Goal: Task Accomplishment & Management: Use online tool/utility

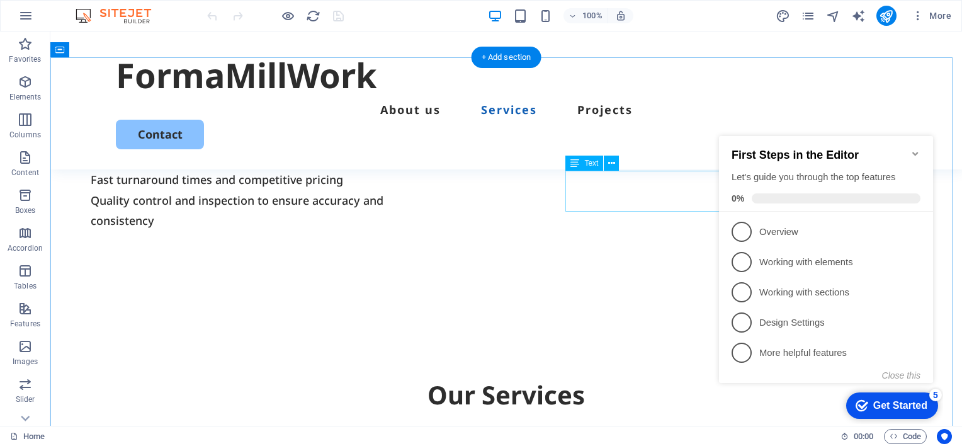
scroll to position [1019, 0]
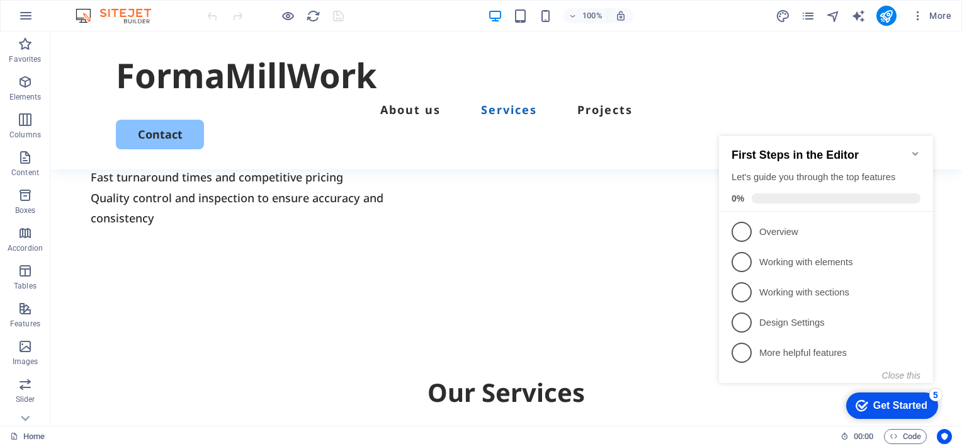
click at [916, 149] on icon "Minimize checklist" at bounding box center [915, 154] width 10 height 10
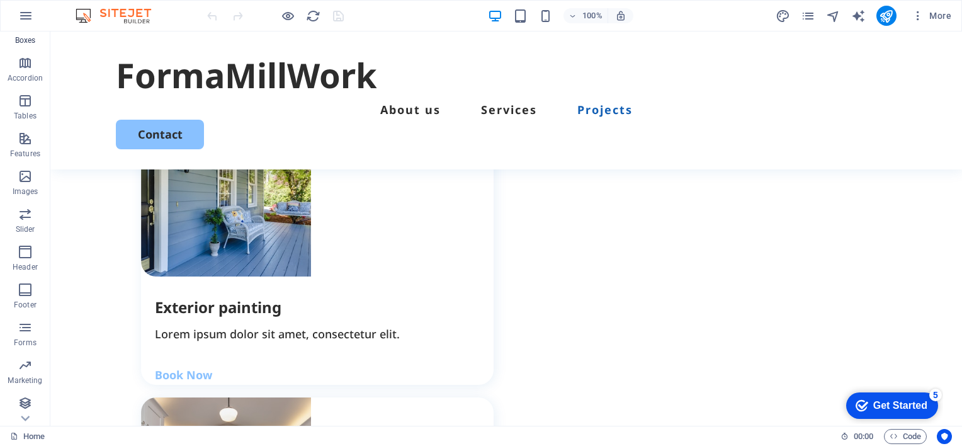
scroll to position [172, 0]
click at [25, 400] on icon "button" at bounding box center [25, 400] width 15 height 15
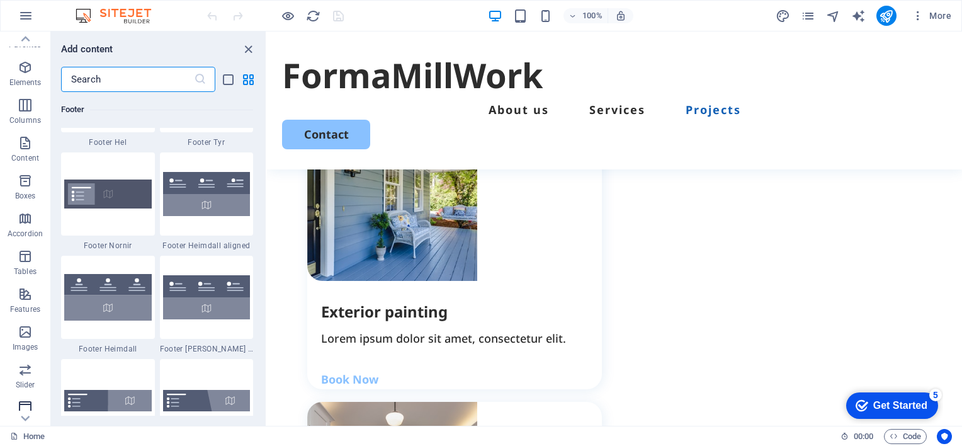
scroll to position [0, 0]
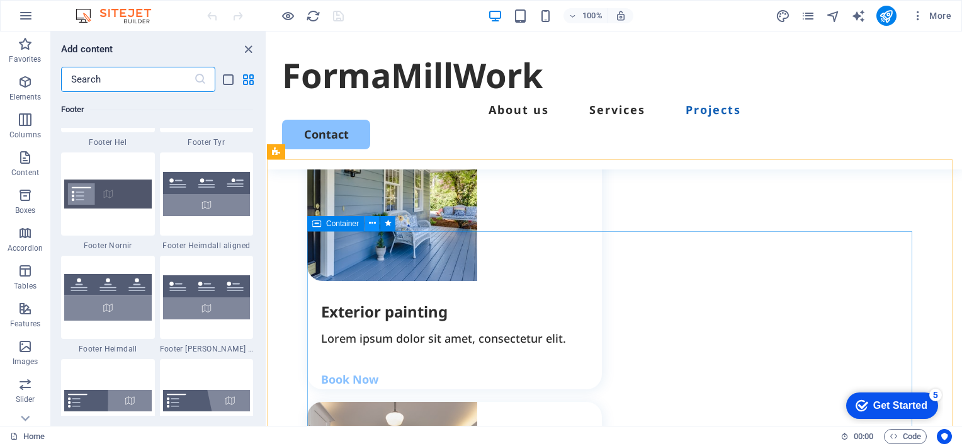
click at [371, 224] on icon at bounding box center [372, 222] width 7 height 13
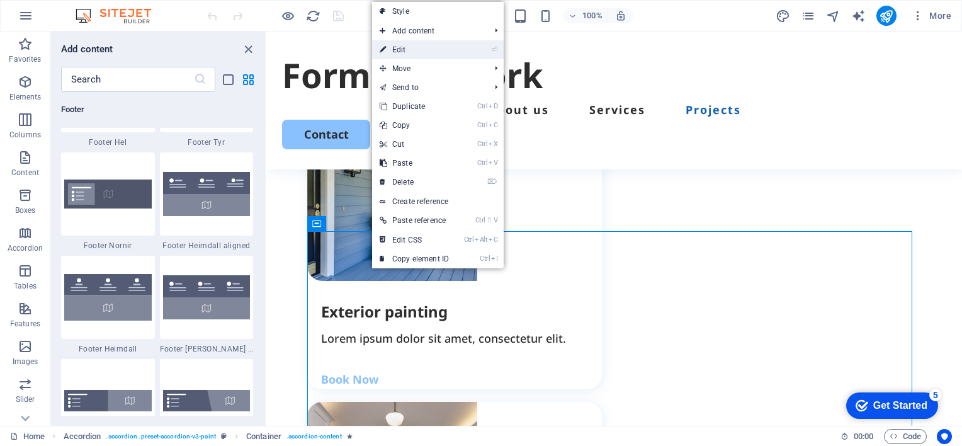
click at [404, 48] on link "⏎ Edit" at bounding box center [414, 49] width 84 height 19
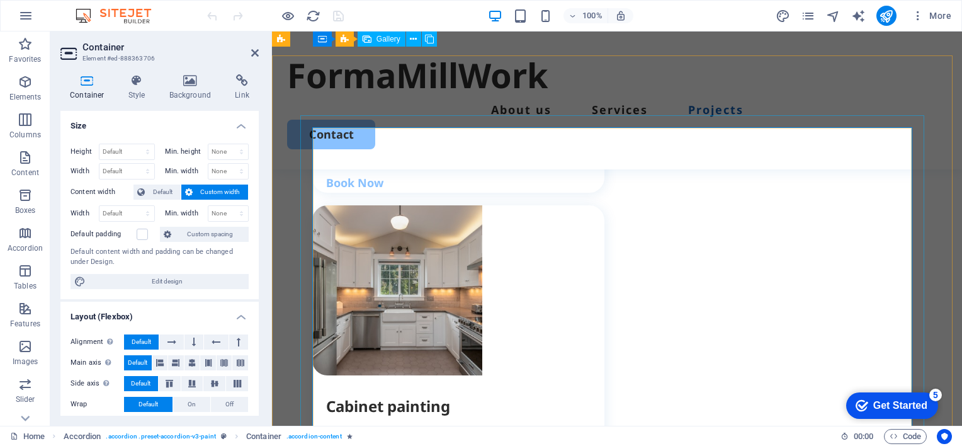
scroll to position [1738, 0]
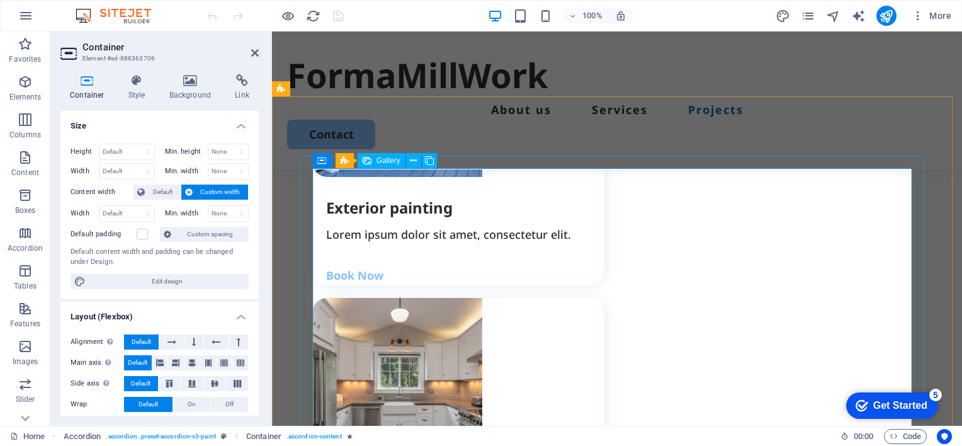
click at [386, 162] on span "Gallery" at bounding box center [388, 161] width 24 height 8
select select "4"
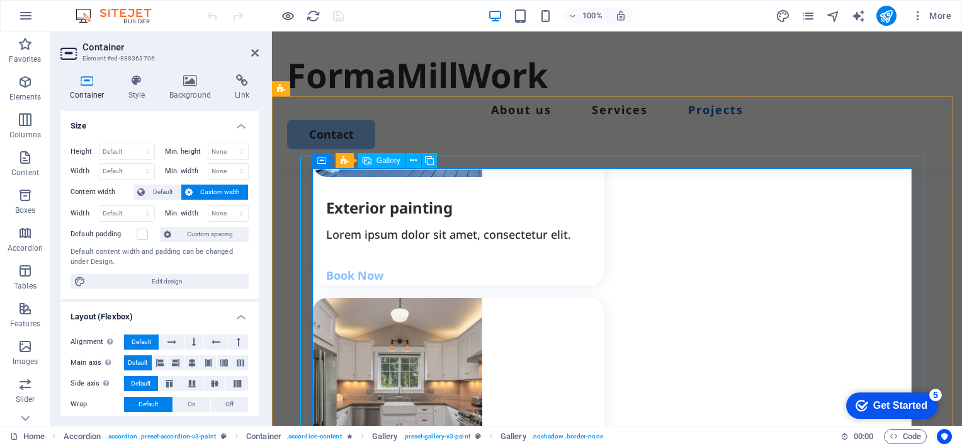
select select "px"
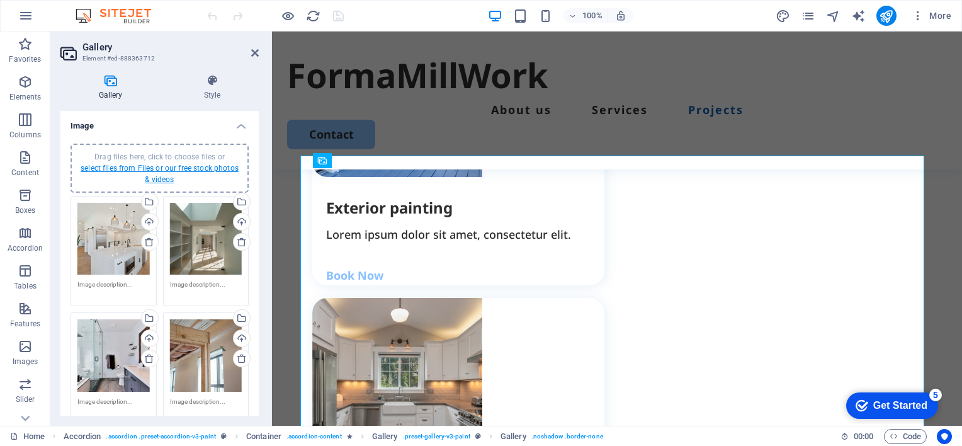
click at [129, 167] on link "select files from Files or our free stock photos & videos" at bounding box center [160, 174] width 158 height 20
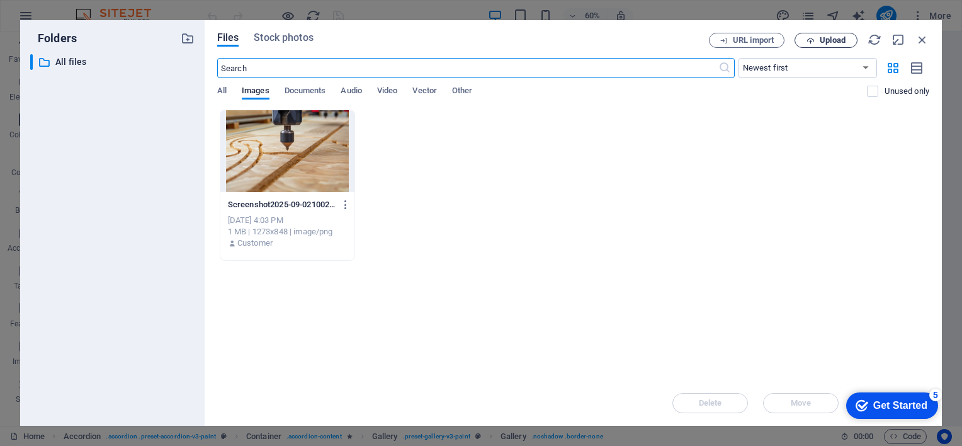
click at [825, 40] on span "Upload" at bounding box center [832, 41] width 26 height 8
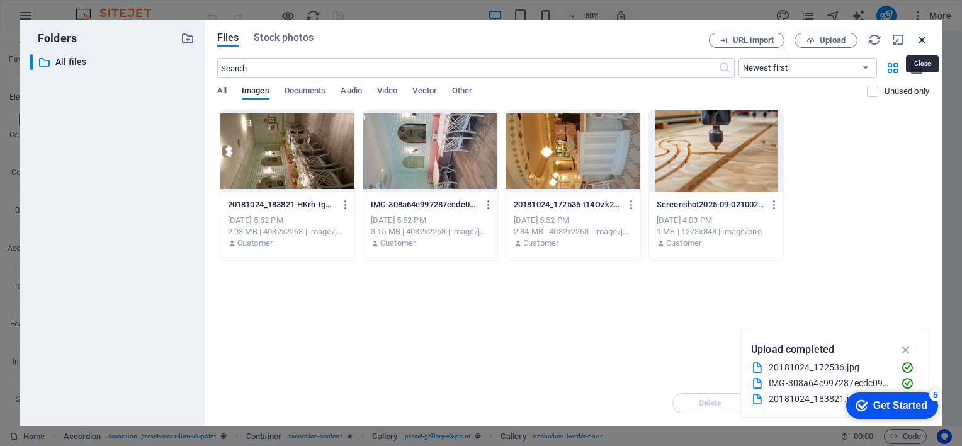
drag, startPoint x: 923, startPoint y: 39, endPoint x: 647, endPoint y: 10, distance: 277.8
click at [923, 39] on icon "button" at bounding box center [922, 40] width 14 height 14
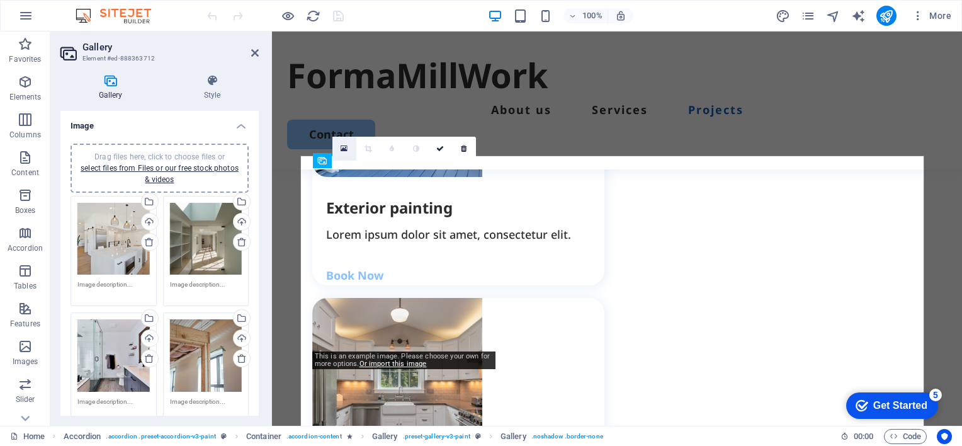
click at [343, 147] on icon at bounding box center [343, 148] width 7 height 9
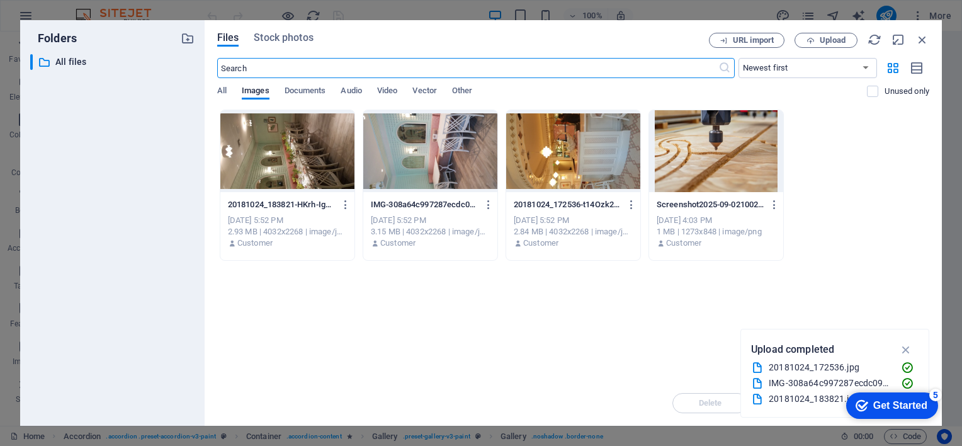
scroll to position [1712, 0]
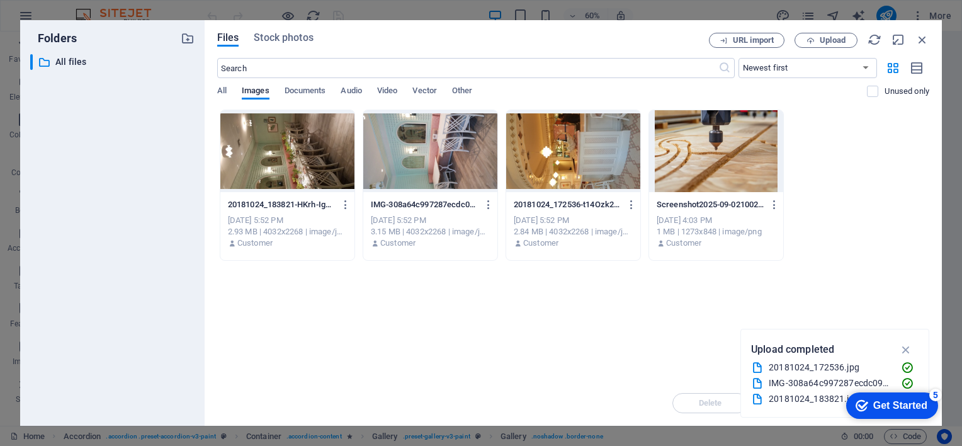
click at [546, 162] on div at bounding box center [573, 151] width 134 height 82
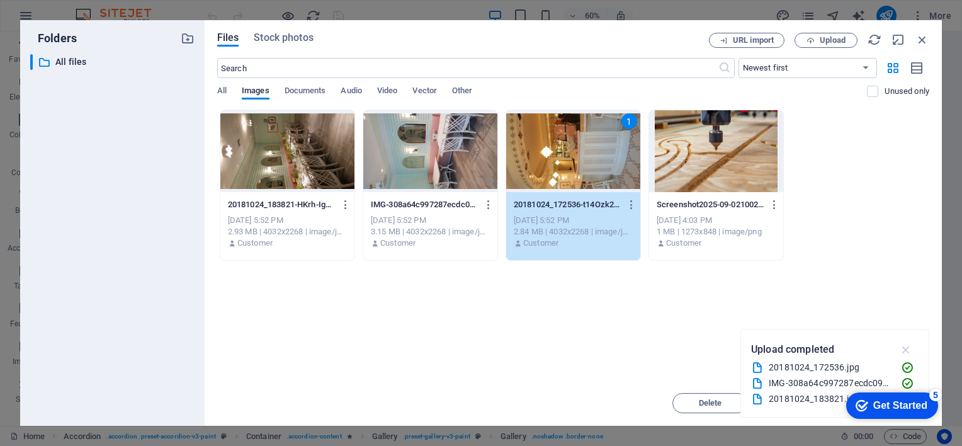
click at [907, 347] on icon "button" at bounding box center [906, 349] width 14 height 14
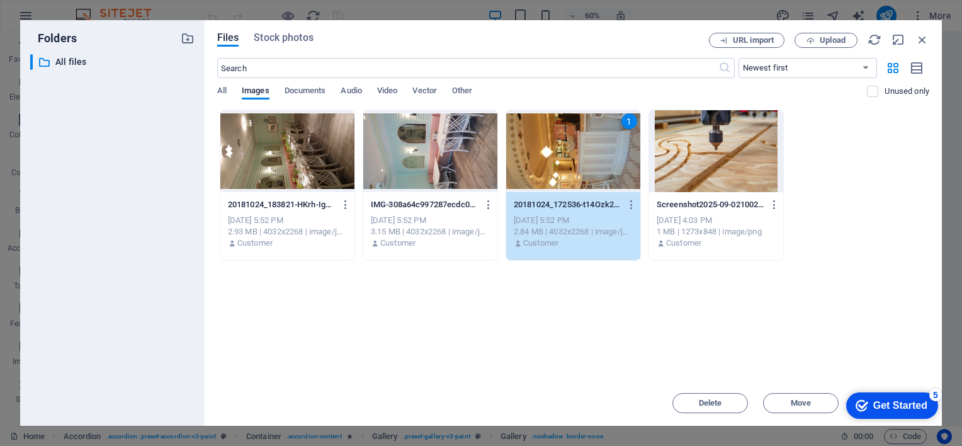
click at [934, 393] on div "5" at bounding box center [935, 394] width 13 height 13
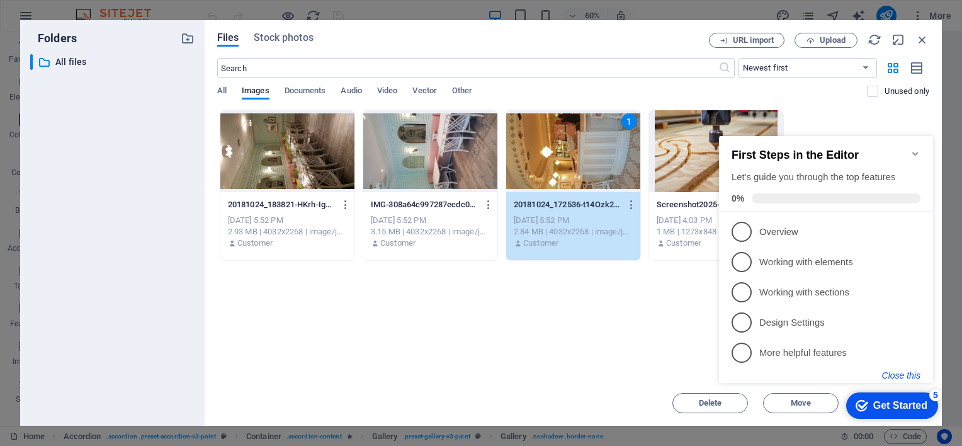
click at [904, 371] on button "Close this" at bounding box center [901, 375] width 38 height 10
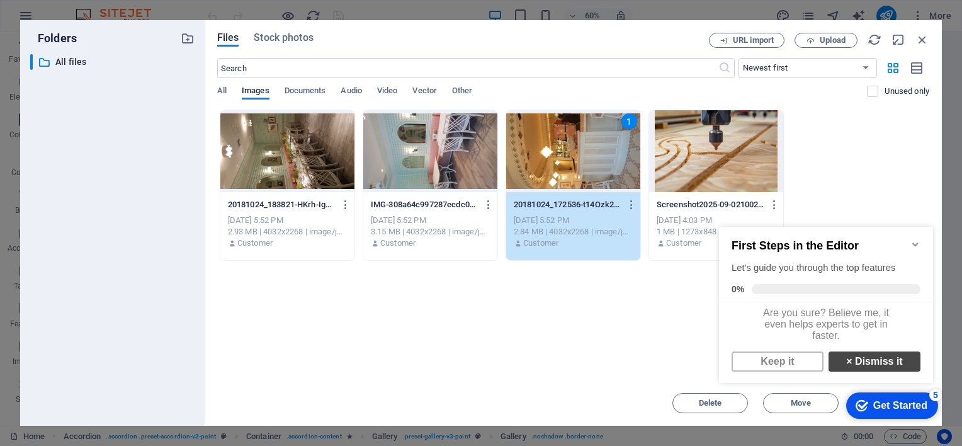
click at [872, 365] on link "× Dismiss it" at bounding box center [874, 361] width 92 height 20
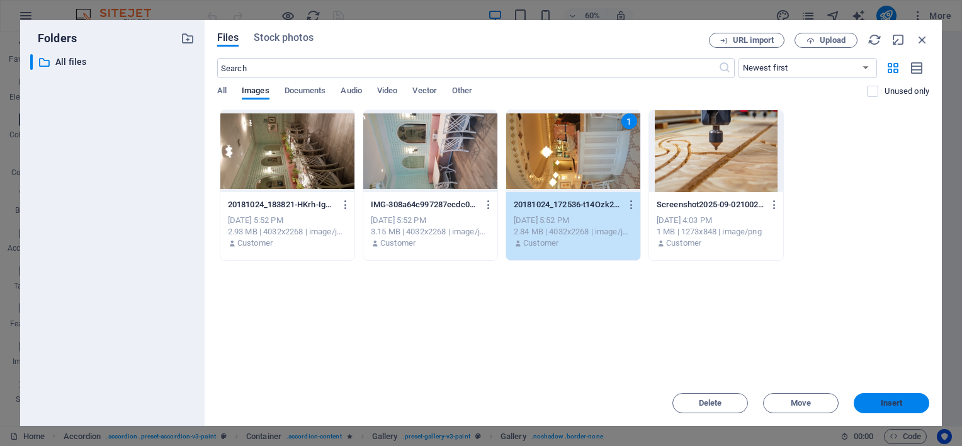
click at [891, 400] on span "Insert" at bounding box center [891, 403] width 22 height 8
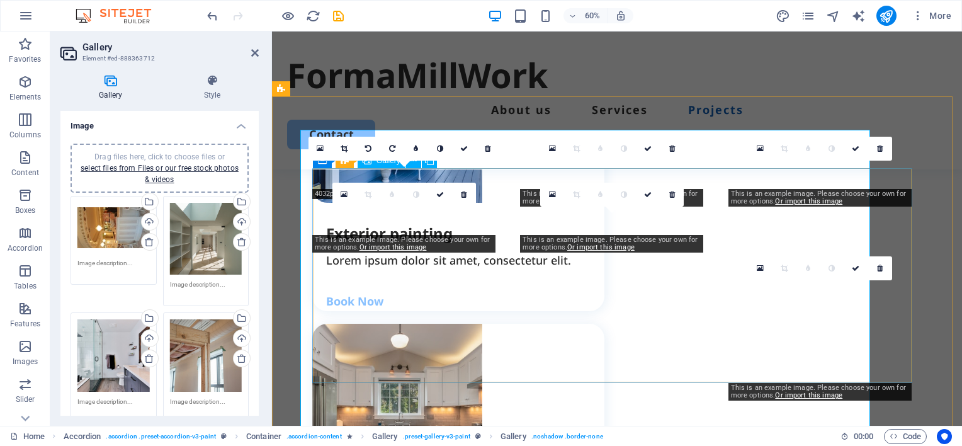
scroll to position [1738, 0]
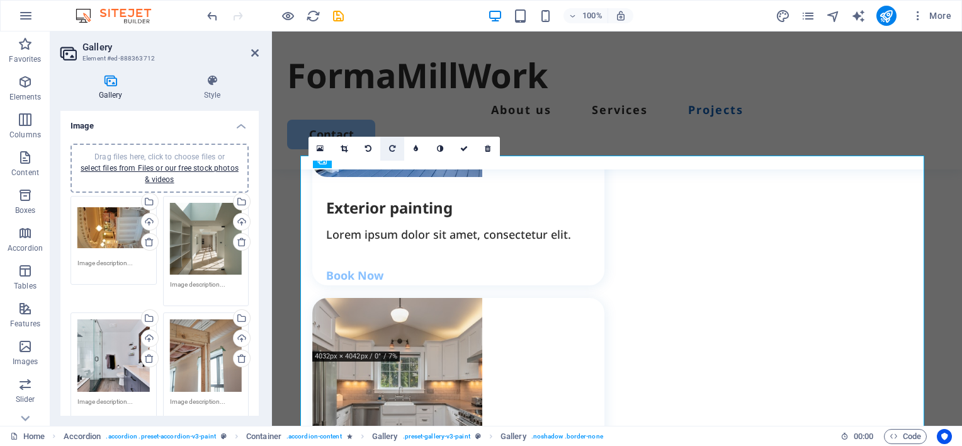
click at [394, 149] on icon at bounding box center [392, 149] width 6 height 8
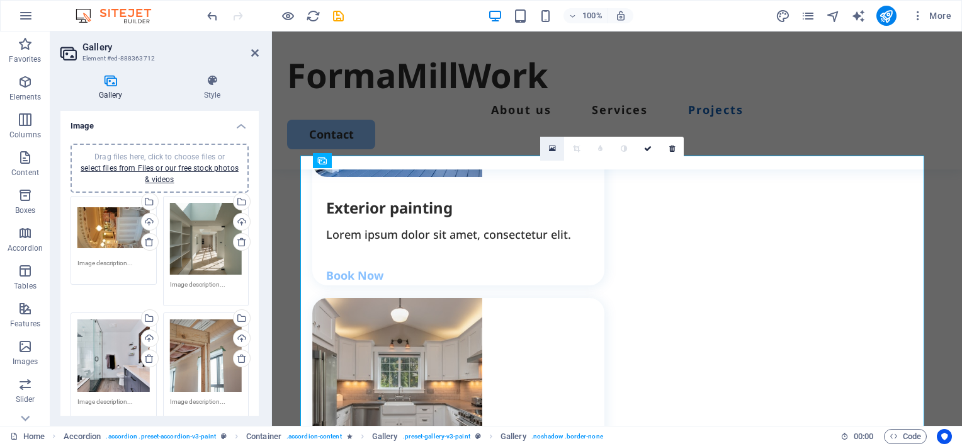
click at [553, 147] on icon at bounding box center [552, 148] width 7 height 9
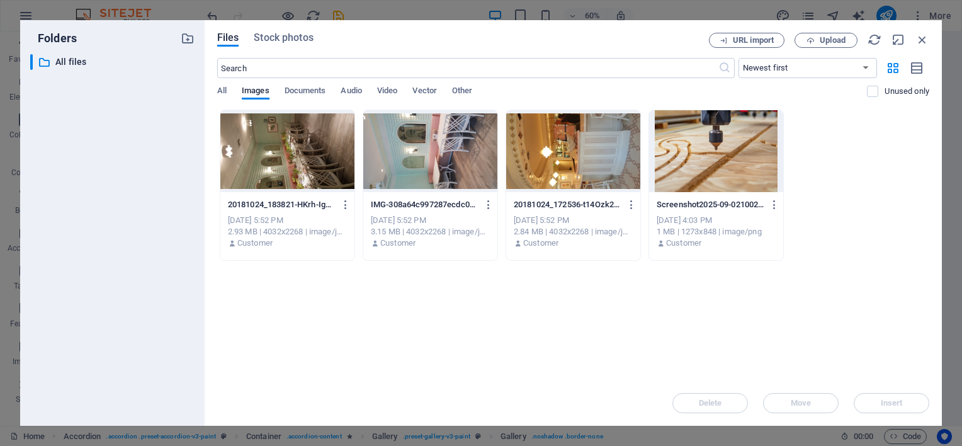
click at [413, 157] on div at bounding box center [430, 151] width 134 height 82
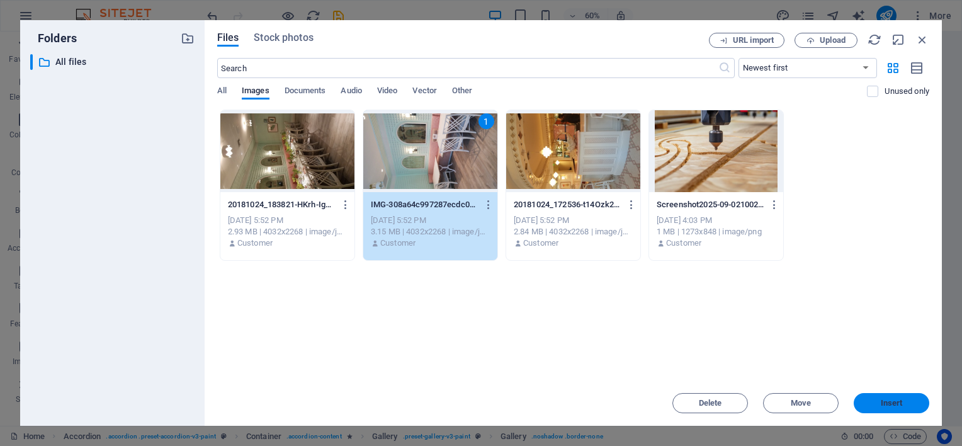
click at [884, 401] on span "Insert" at bounding box center [891, 403] width 22 height 8
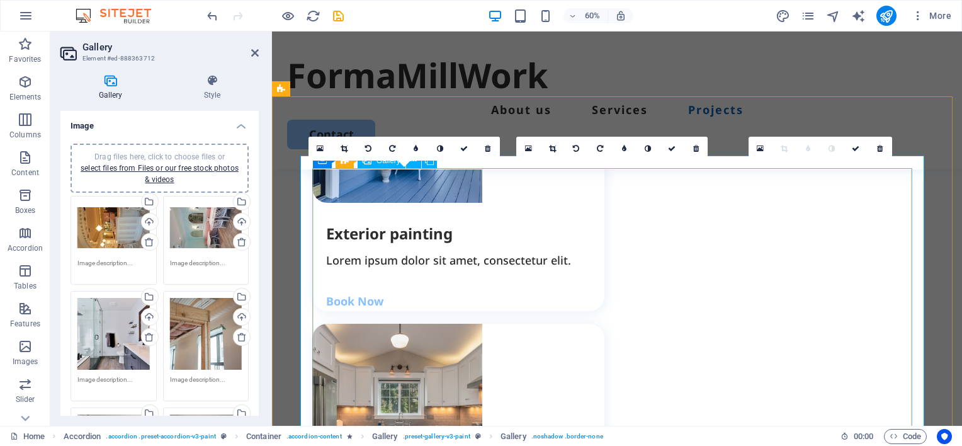
scroll to position [1738, 0]
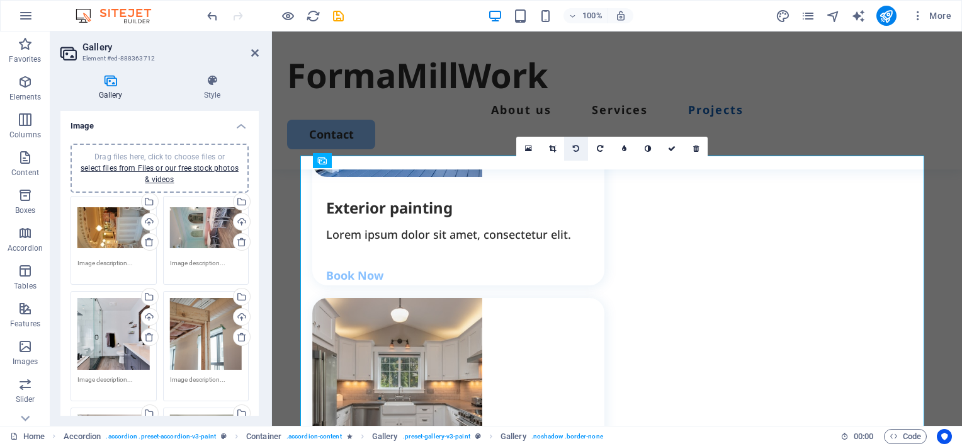
click at [576, 149] on icon at bounding box center [576, 149] width 6 height 8
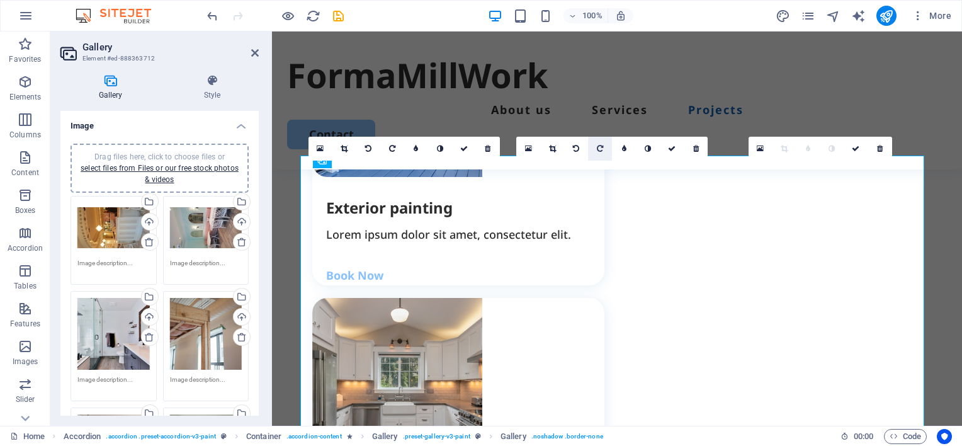
click at [604, 147] on link at bounding box center [600, 149] width 24 height 24
click at [599, 148] on icon at bounding box center [600, 149] width 6 height 8
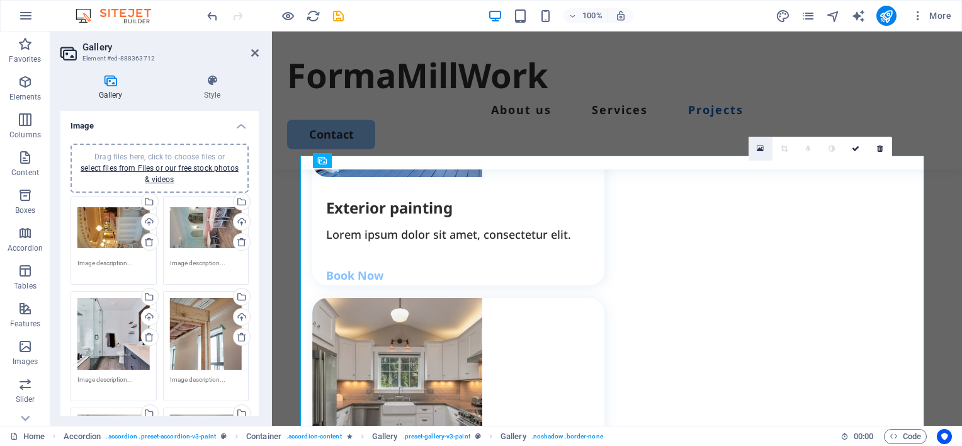
click at [758, 149] on icon at bounding box center [759, 148] width 7 height 9
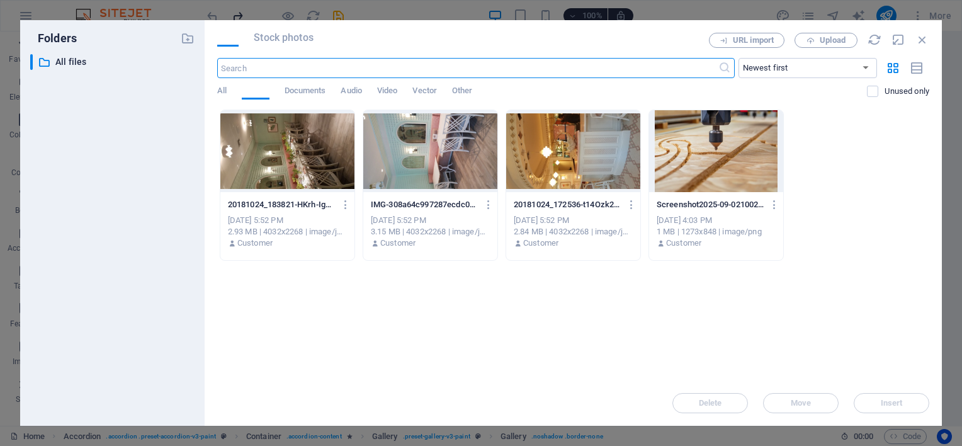
scroll to position [1712, 0]
click at [310, 147] on div at bounding box center [287, 151] width 134 height 82
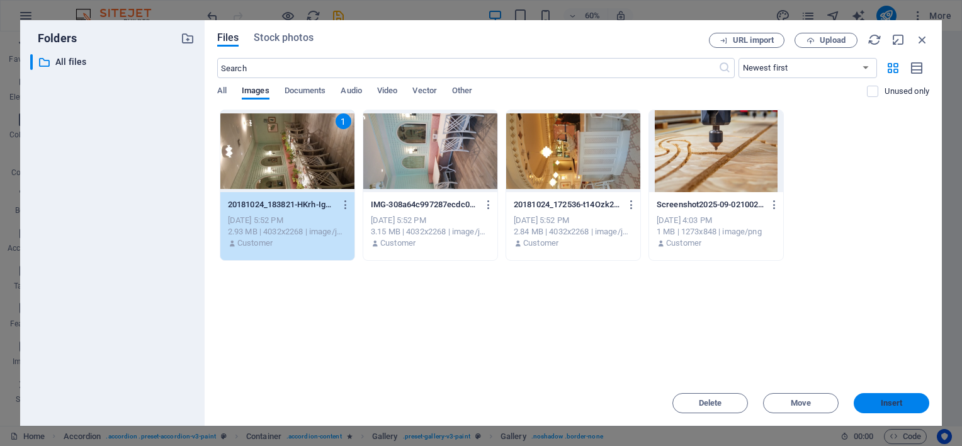
click at [897, 402] on span "Insert" at bounding box center [891, 403] width 22 height 8
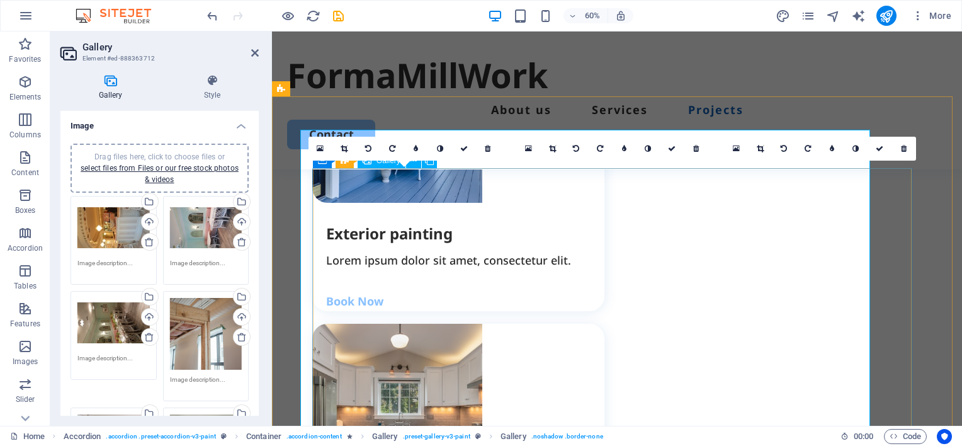
scroll to position [1738, 0]
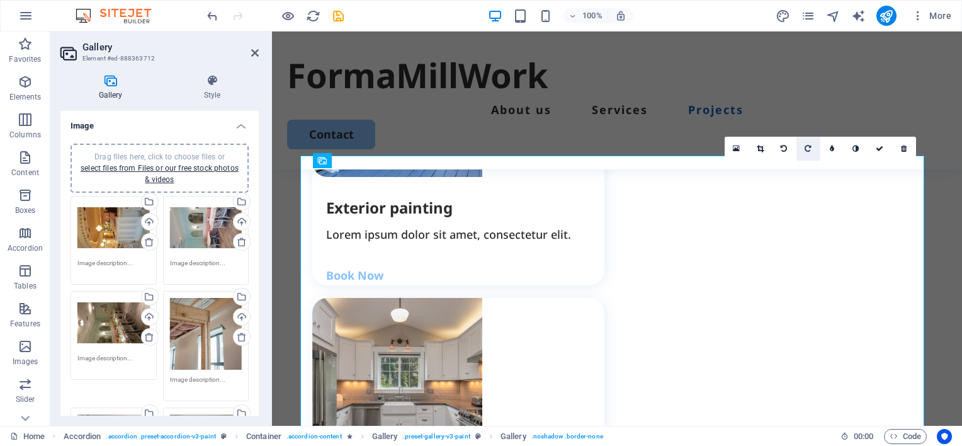
click at [807, 147] on icon at bounding box center [807, 149] width 6 height 8
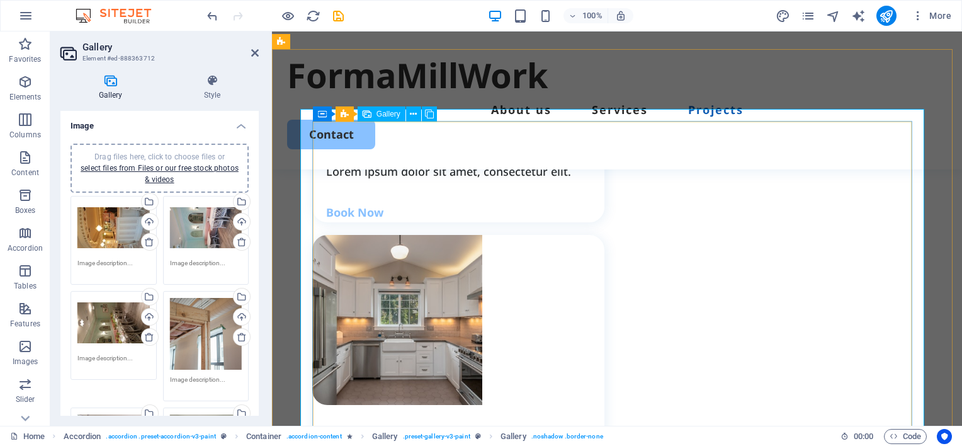
scroll to position [1675, 0]
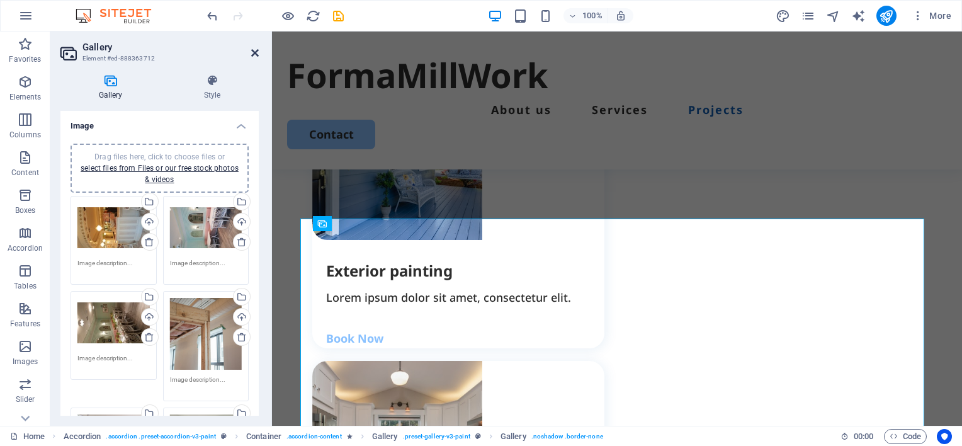
click at [253, 50] on icon at bounding box center [255, 53] width 8 height 10
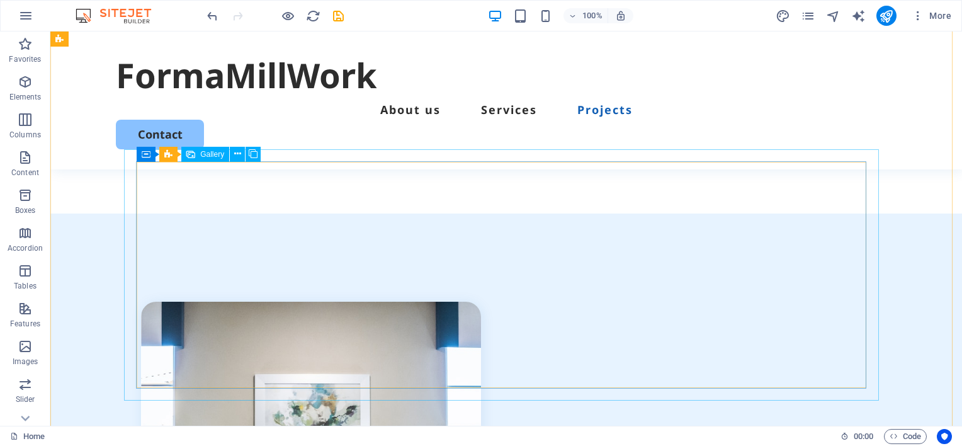
scroll to position [2958, 0]
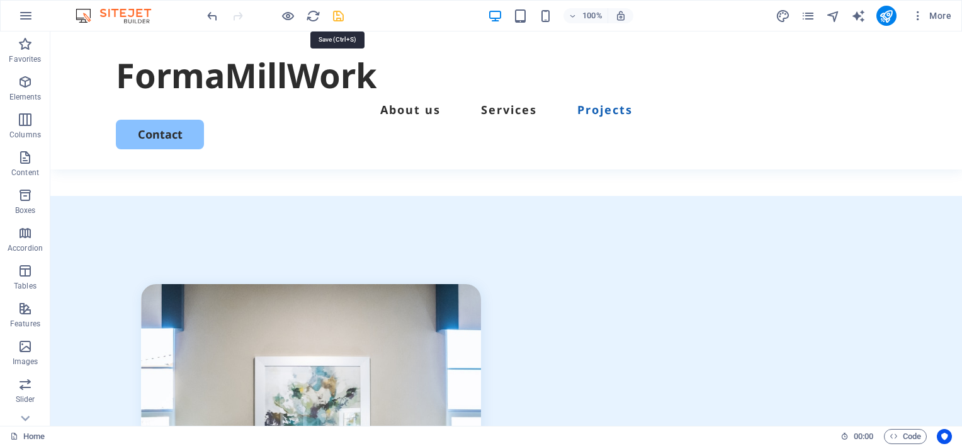
click at [338, 14] on icon "save" at bounding box center [338, 16] width 14 height 14
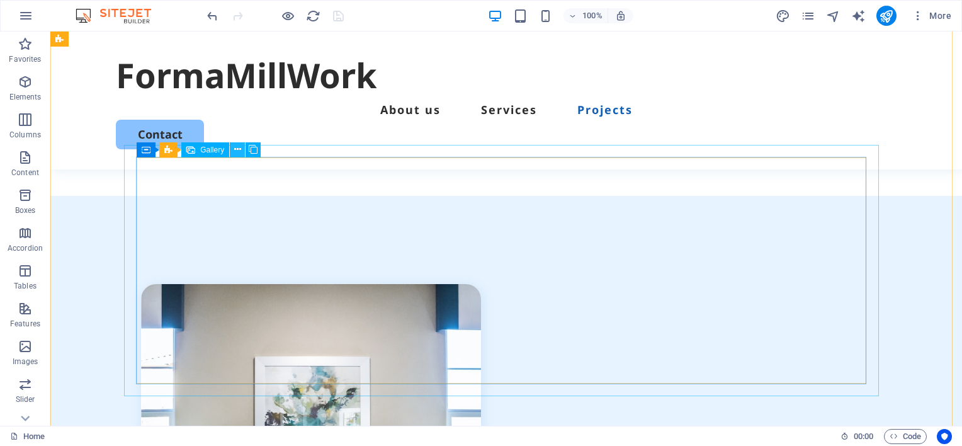
click at [237, 151] on icon at bounding box center [237, 149] width 7 height 13
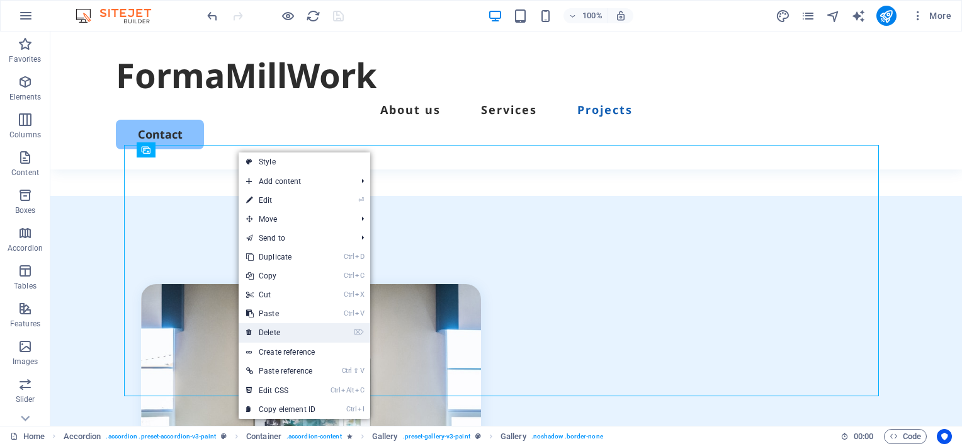
click at [272, 330] on link "⌦ Delete" at bounding box center [281, 332] width 84 height 19
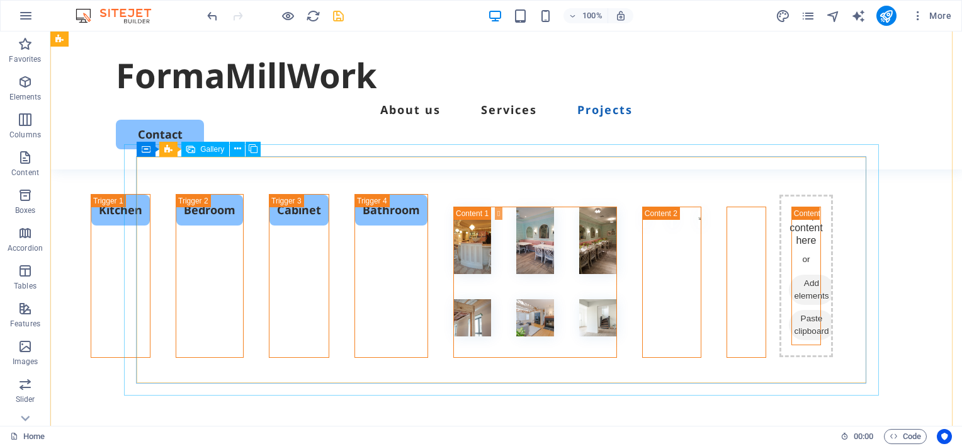
scroll to position [2706, 0]
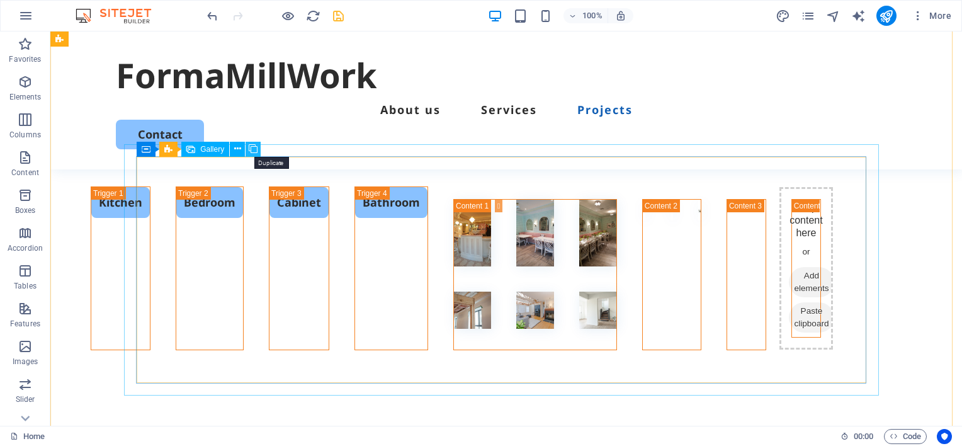
click at [252, 152] on icon at bounding box center [253, 148] width 9 height 13
click at [236, 151] on icon at bounding box center [237, 148] width 7 height 13
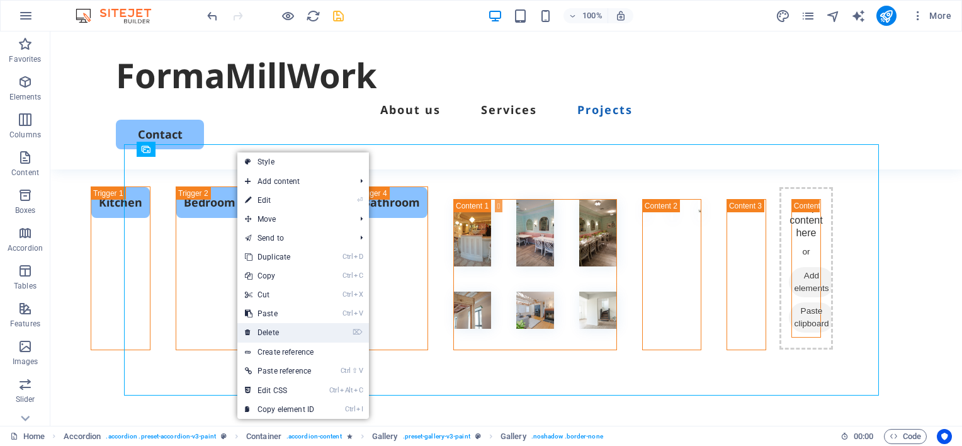
click at [269, 329] on link "⌦ Delete" at bounding box center [279, 332] width 84 height 19
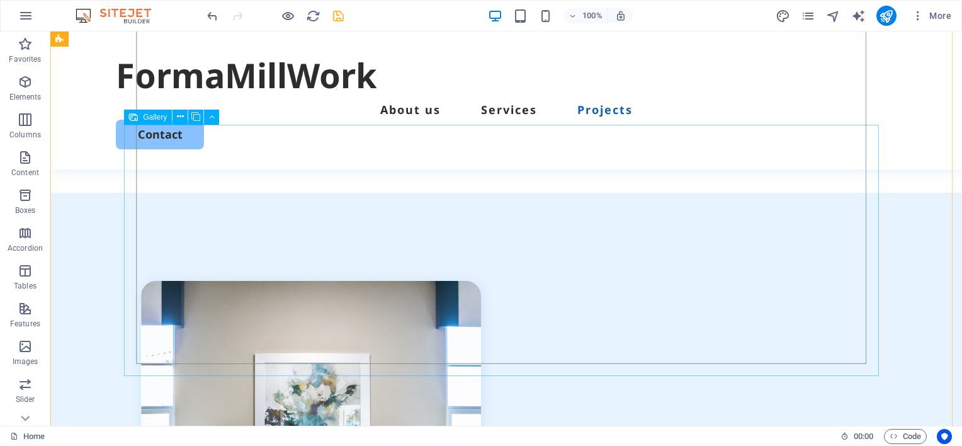
scroll to position [2958, 0]
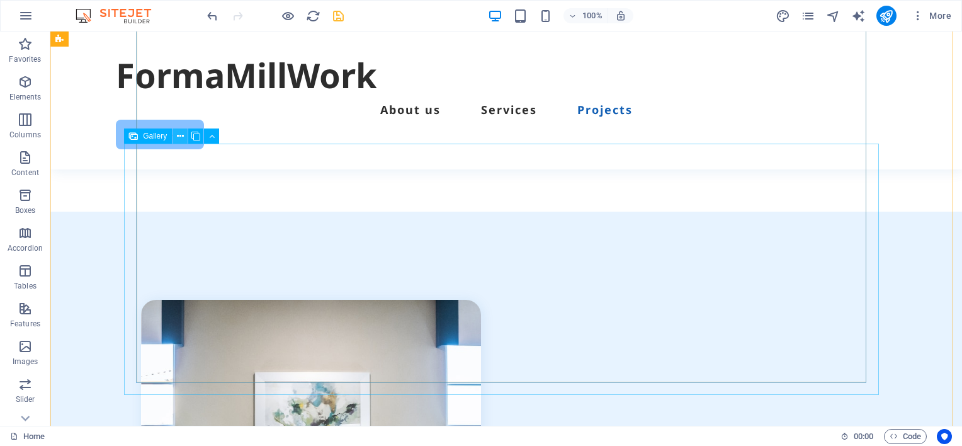
click at [181, 136] on icon at bounding box center [180, 136] width 7 height 13
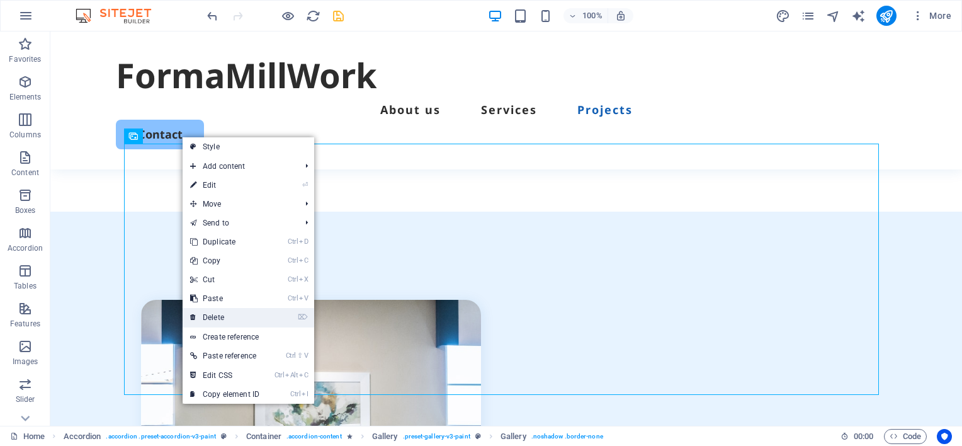
click at [216, 317] on link "⌦ Delete" at bounding box center [225, 317] width 84 height 19
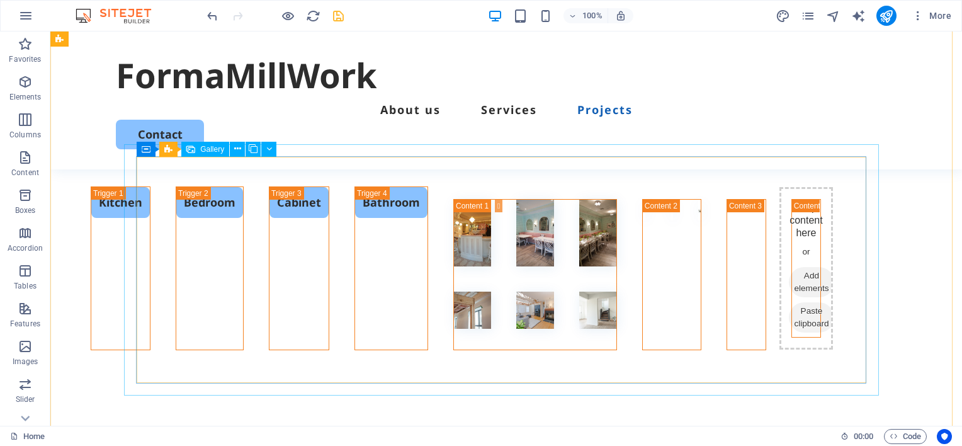
scroll to position [2643, 0]
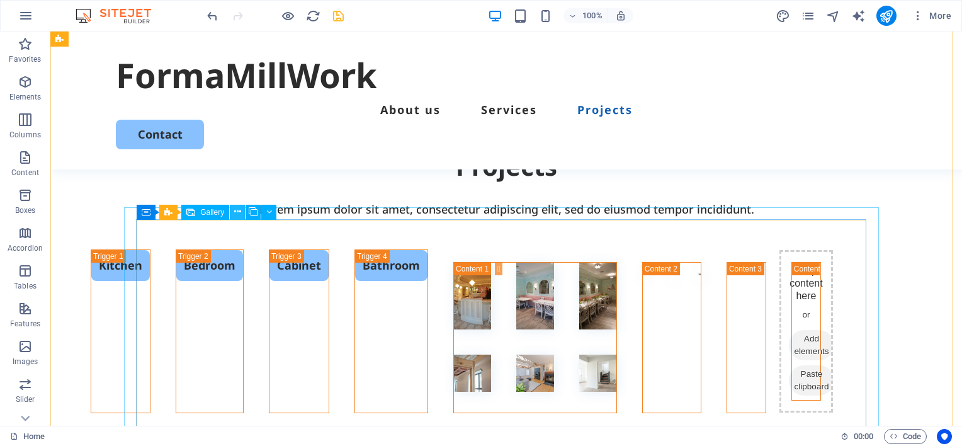
click at [236, 212] on icon at bounding box center [237, 211] width 7 height 13
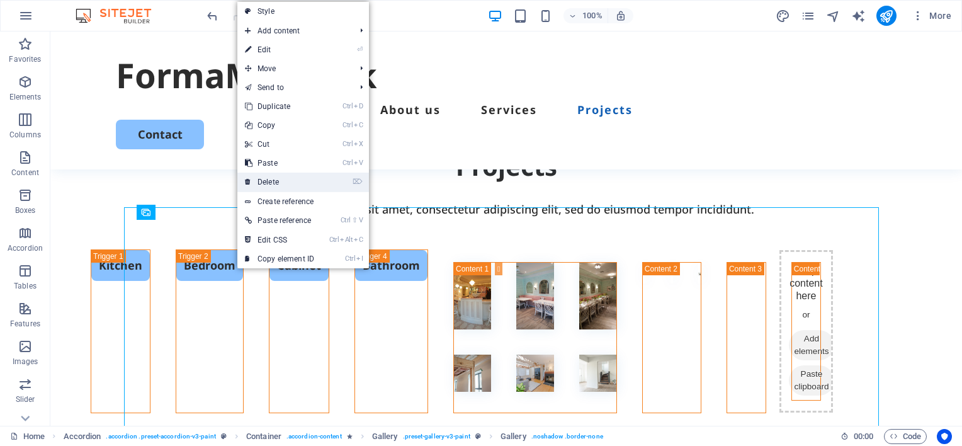
click at [266, 179] on link "⌦ Delete" at bounding box center [279, 181] width 84 height 19
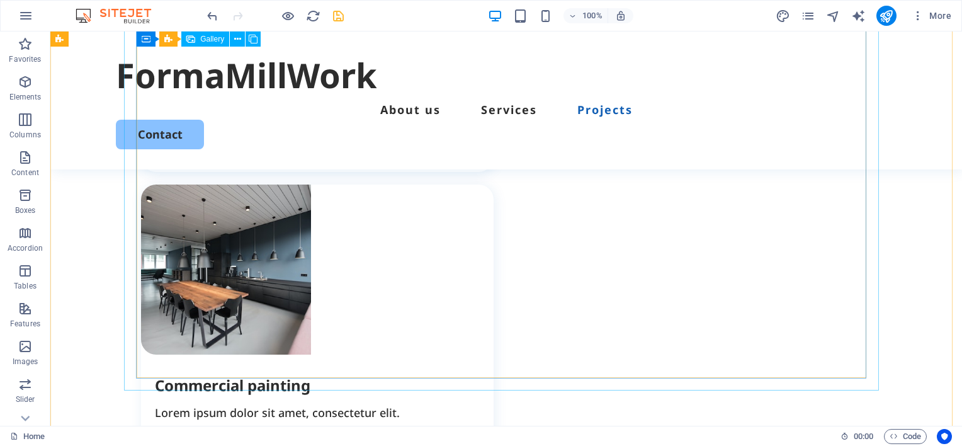
scroll to position [2454, 0]
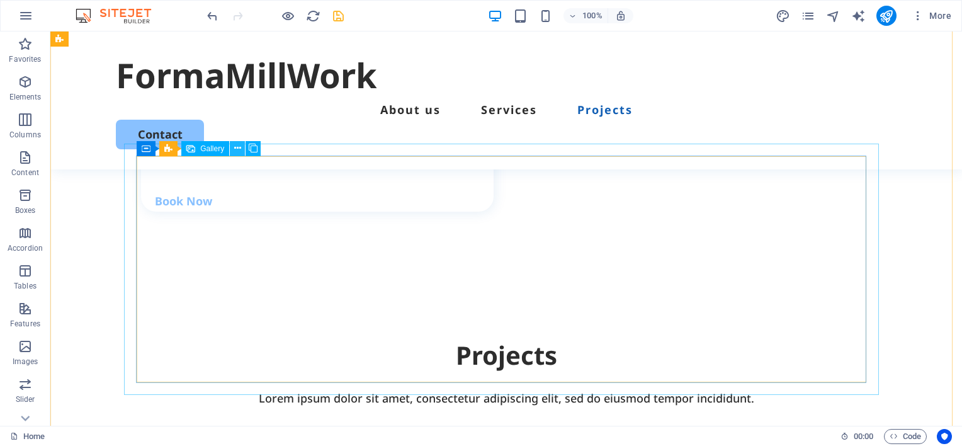
click at [235, 147] on icon at bounding box center [237, 148] width 7 height 13
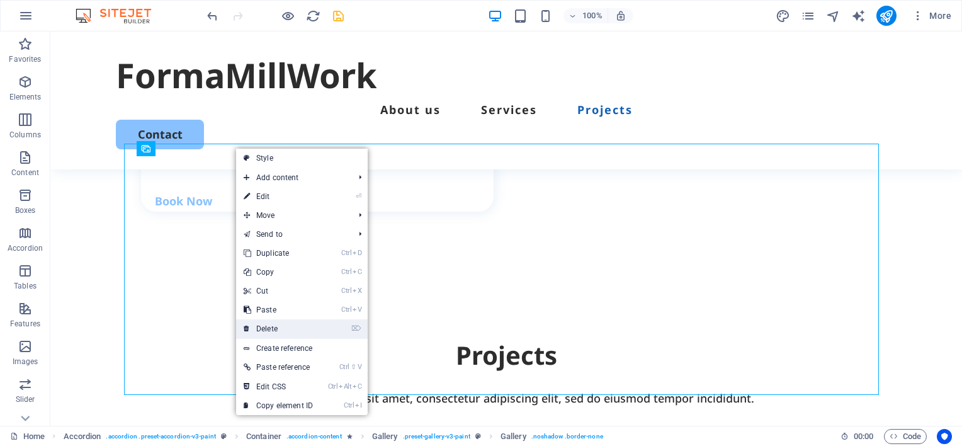
click at [273, 326] on link "⌦ Delete" at bounding box center [278, 328] width 84 height 19
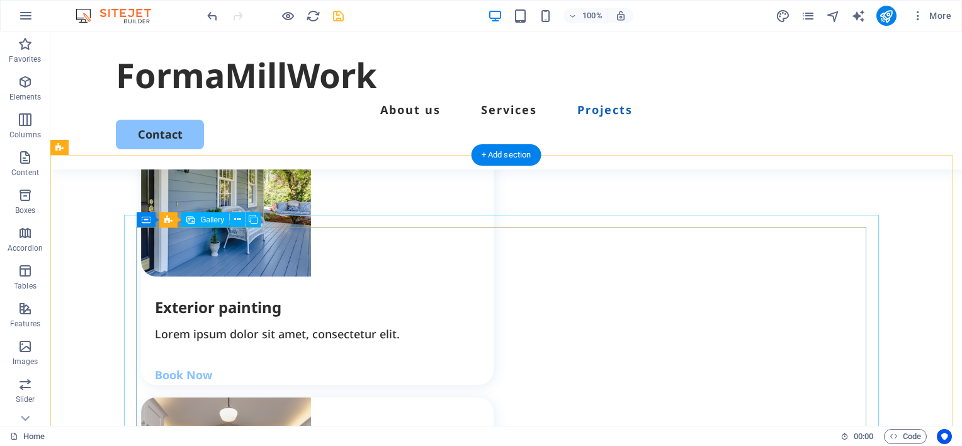
scroll to position [1762, 0]
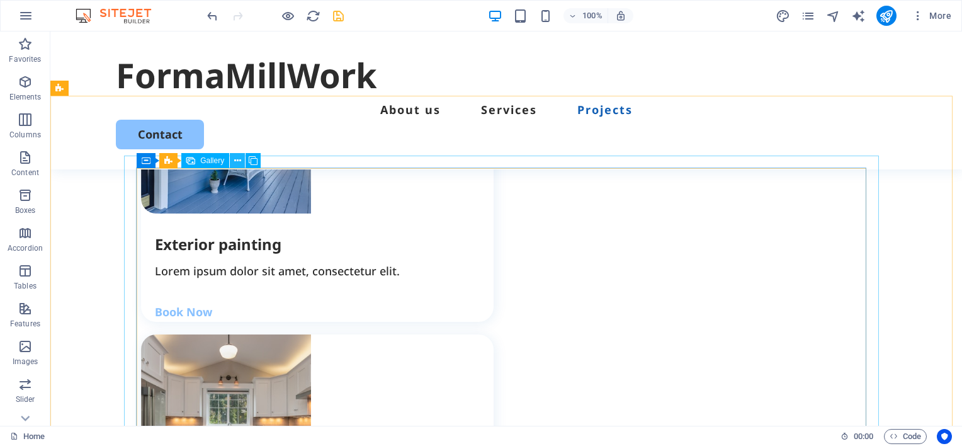
click at [237, 159] on icon at bounding box center [237, 160] width 7 height 13
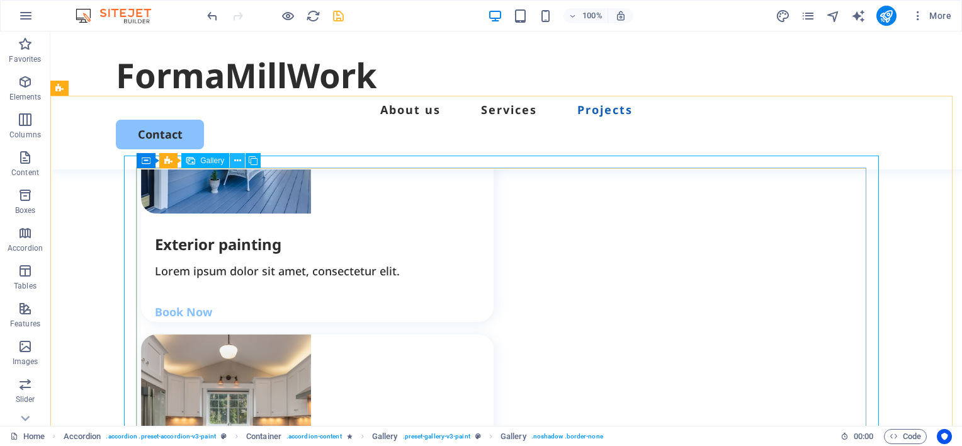
click at [235, 160] on icon at bounding box center [237, 160] width 7 height 13
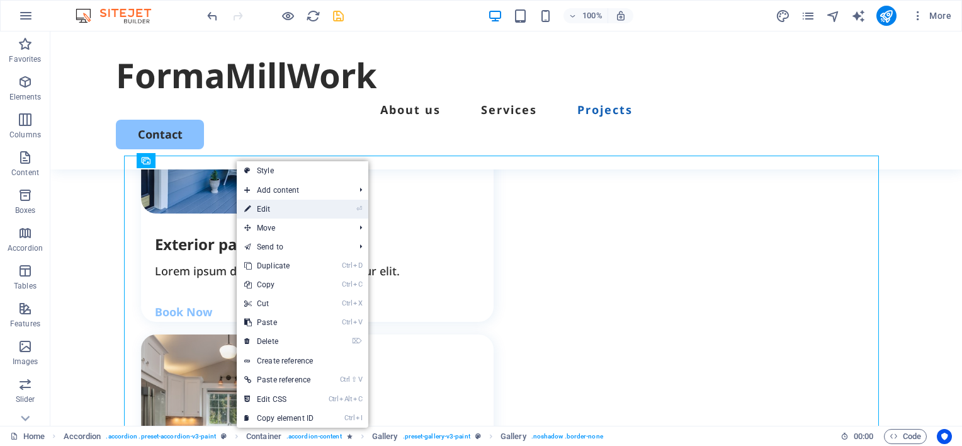
click at [265, 210] on link "⏎ Edit" at bounding box center [279, 208] width 84 height 19
select select "4"
select select "px"
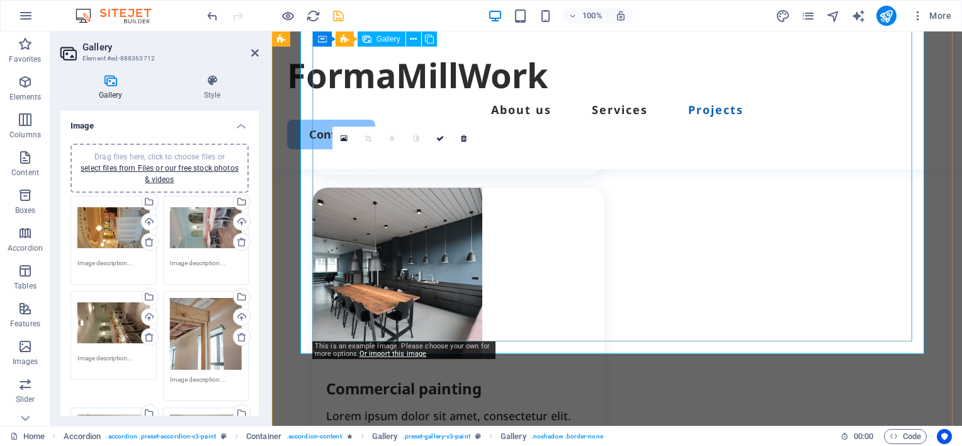
scroll to position [2053, 0]
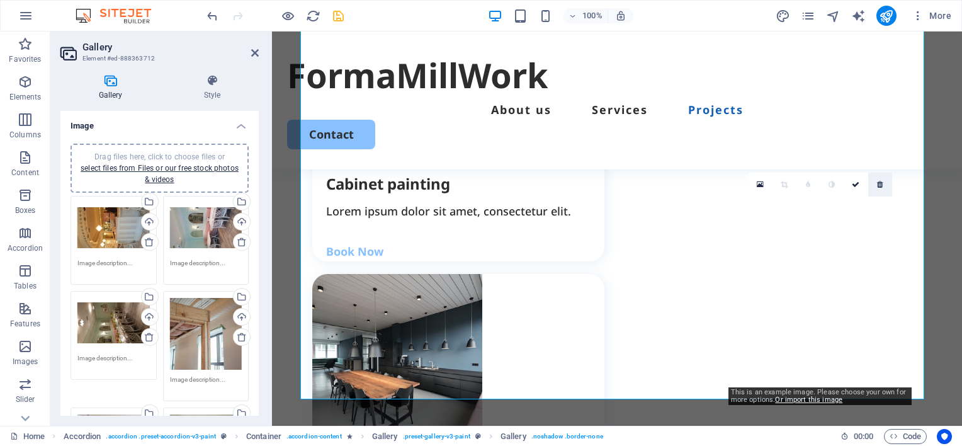
click at [882, 186] on link at bounding box center [880, 184] width 24 height 24
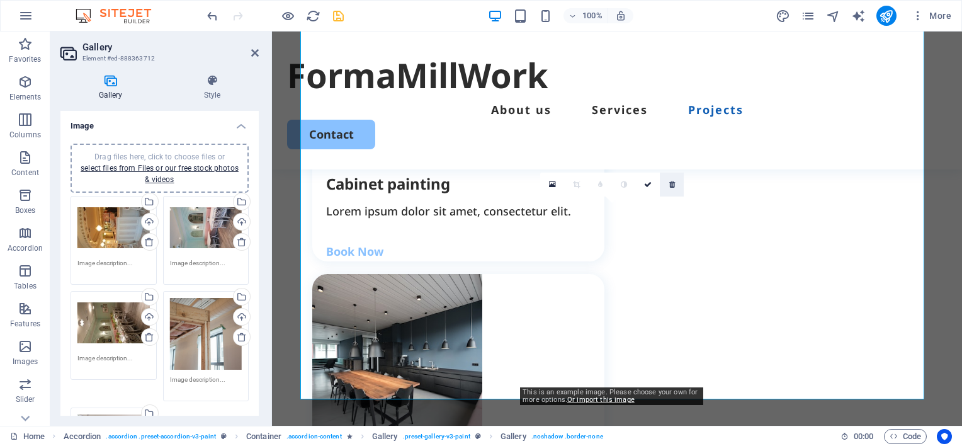
click at [672, 184] on icon at bounding box center [672, 185] width 6 height 8
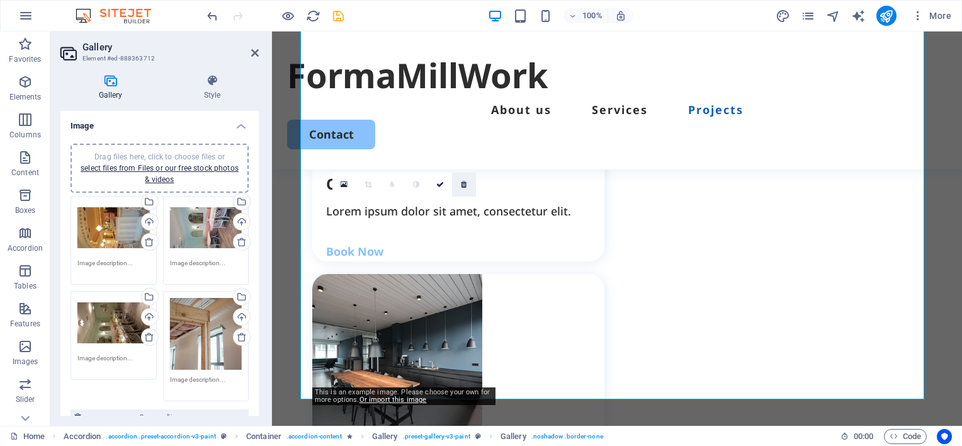
click at [464, 185] on icon at bounding box center [464, 185] width 6 height 8
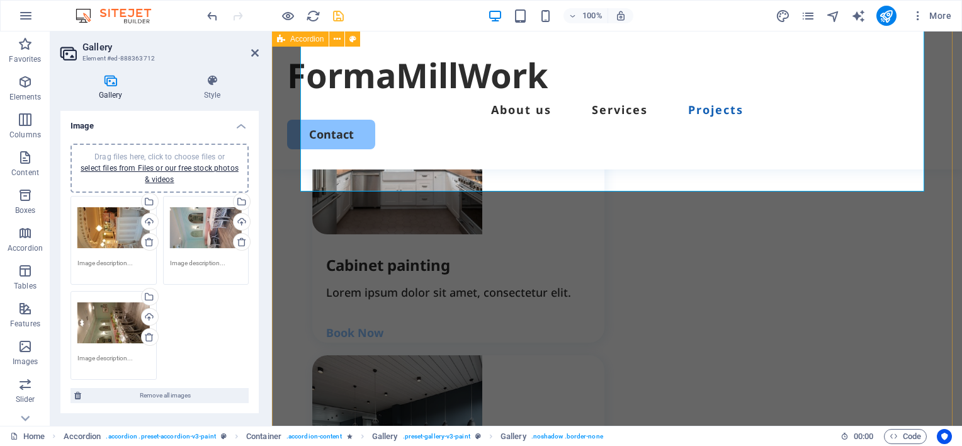
scroll to position [1738, 0]
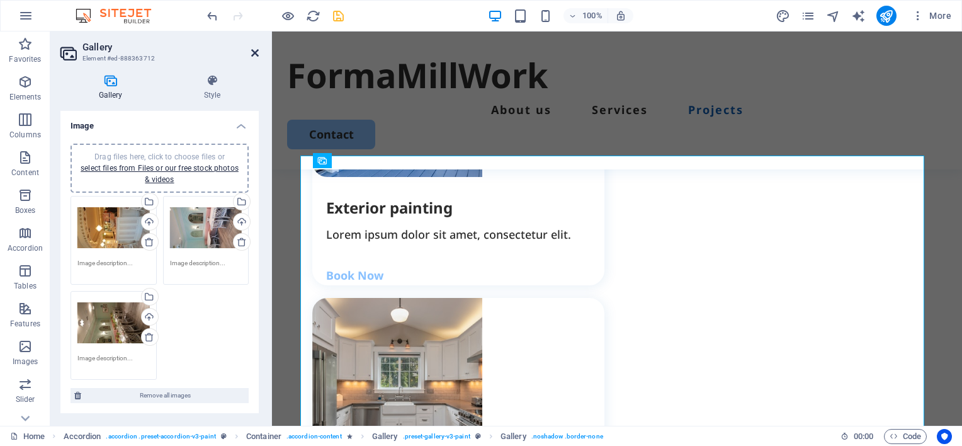
click at [254, 53] on icon at bounding box center [255, 53] width 8 height 10
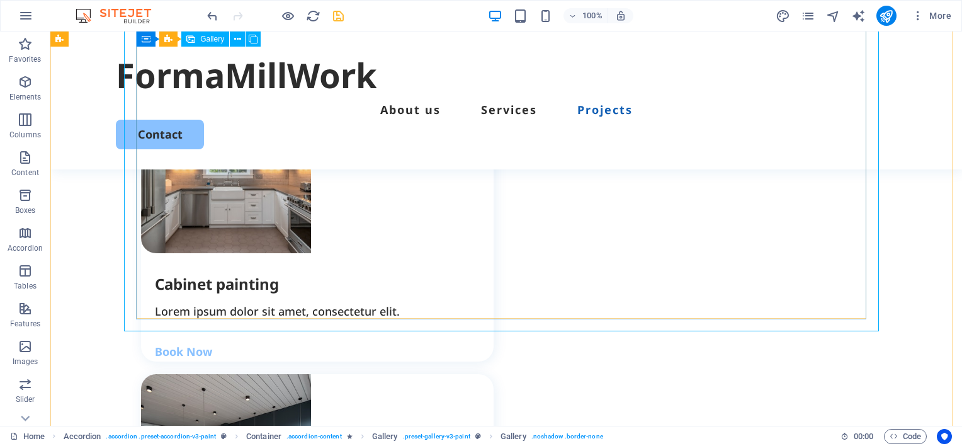
scroll to position [2014, 0]
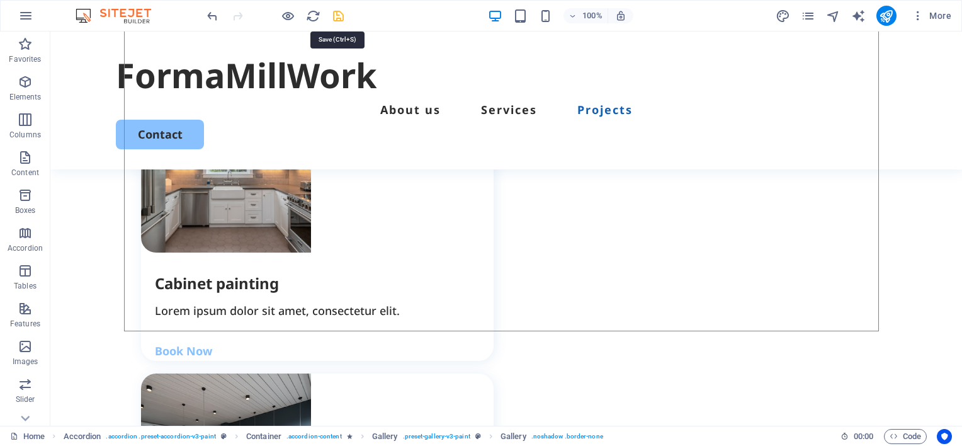
click at [336, 16] on icon "save" at bounding box center [338, 16] width 14 height 14
